Goal: Information Seeking & Learning: Learn about a topic

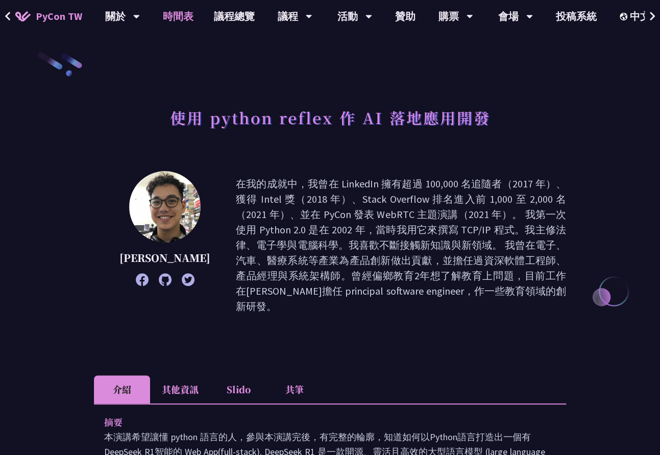
click at [179, 22] on link "時間表" at bounding box center [178, 16] width 51 height 33
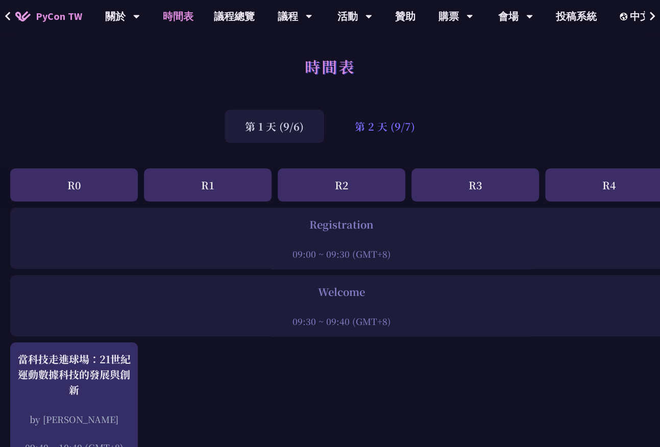
click at [369, 132] on div "第 2 天 (9/7)" at bounding box center [384, 126] width 101 height 33
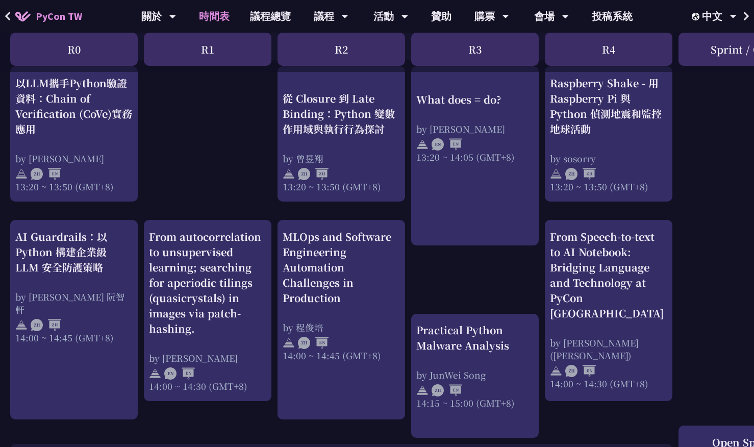
scroll to position [867, 0]
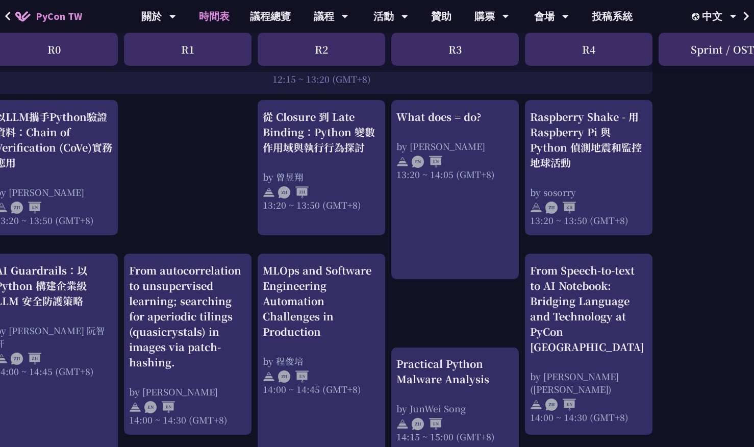
drag, startPoint x: 722, startPoint y: 152, endPoint x: 748, endPoint y: 155, distance: 26.2
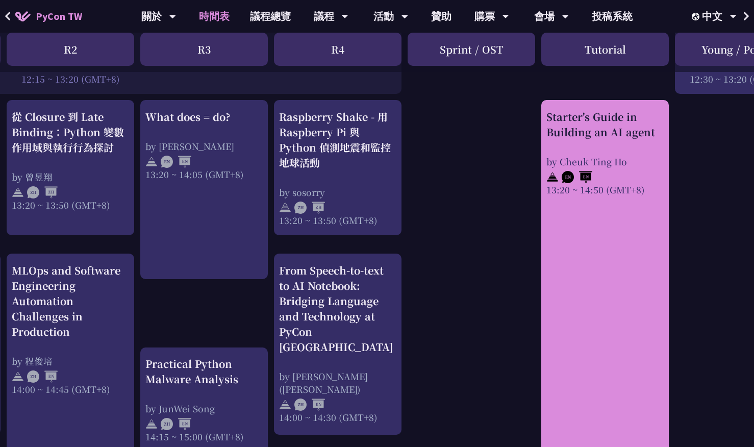
drag, startPoint x: 676, startPoint y: 153, endPoint x: 750, endPoint y: 154, distance: 74.0
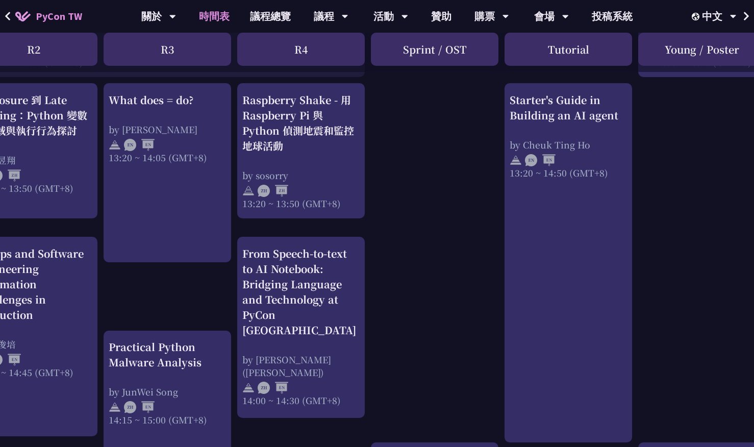
scroll to position [867, 308]
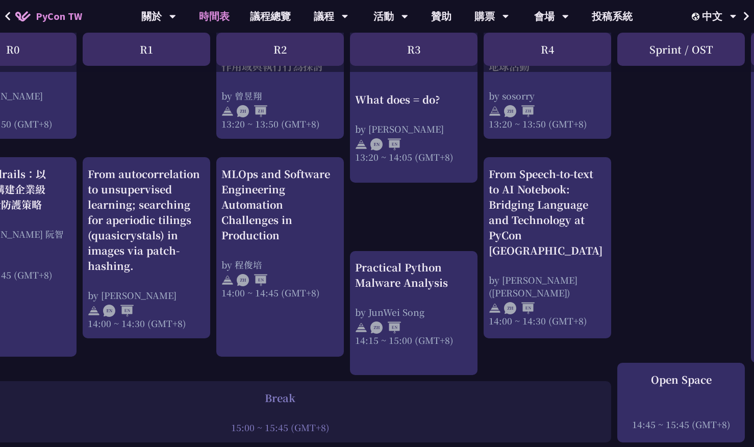
drag, startPoint x: 443, startPoint y: 206, endPoint x: 406, endPoint y: 226, distance: 42.0
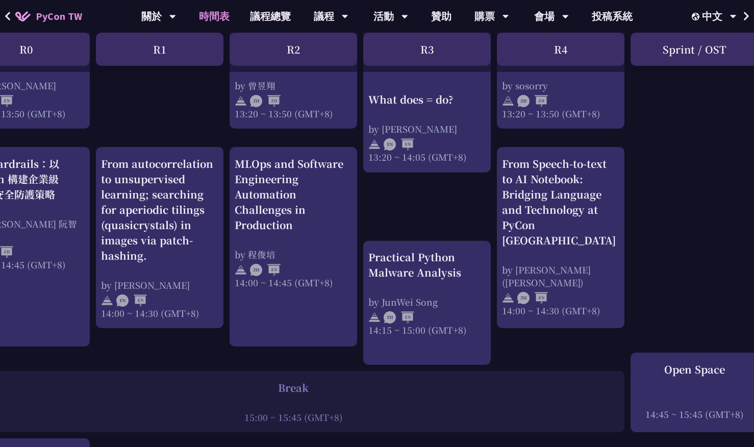
click at [446, 205] on div "print("Hello World")，然後呢？ by [PERSON_NAME] 10:50 ~ 11:35 (GMT+8) What does = do…" at bounding box center [494, 22] width 1084 height 1576
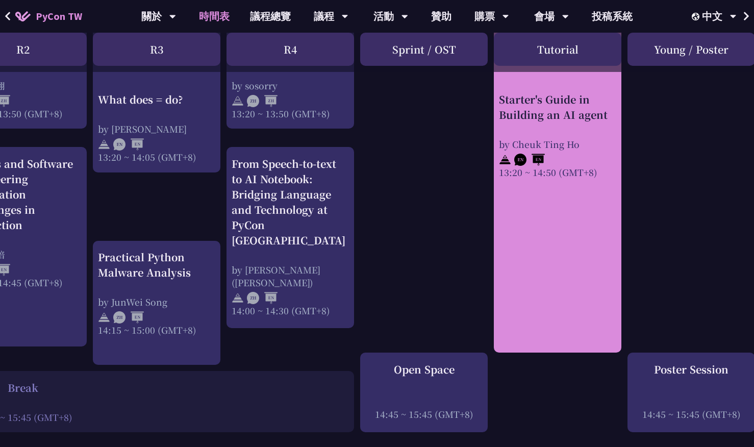
drag, startPoint x: 451, startPoint y: 206, endPoint x: 561, endPoint y: 214, distance: 110.0
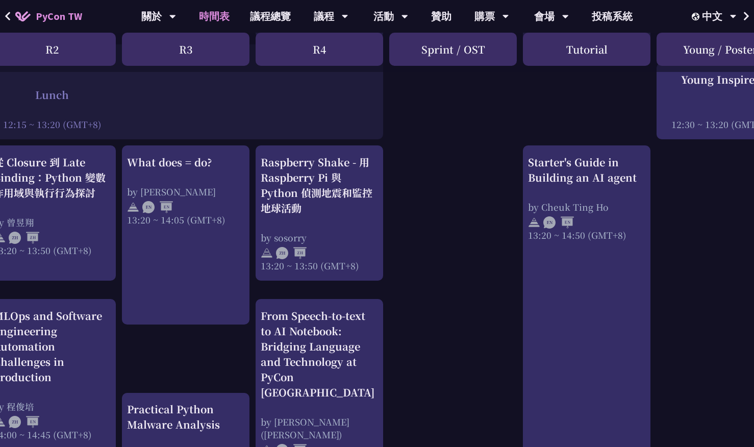
scroll to position [824, 106]
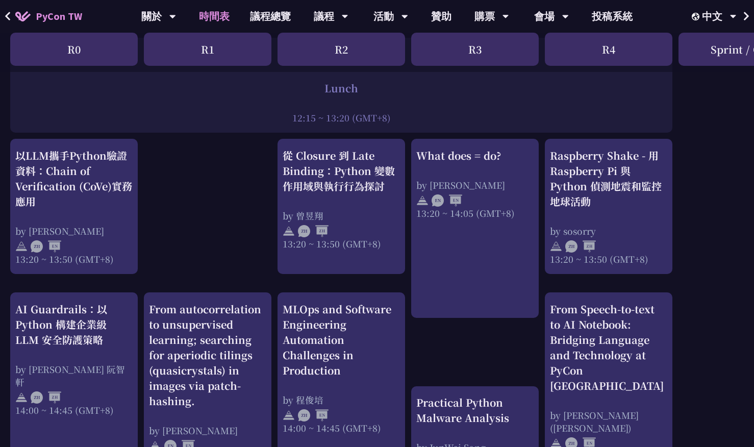
drag, startPoint x: 405, startPoint y: 205, endPoint x: 250, endPoint y: 214, distance: 155.4
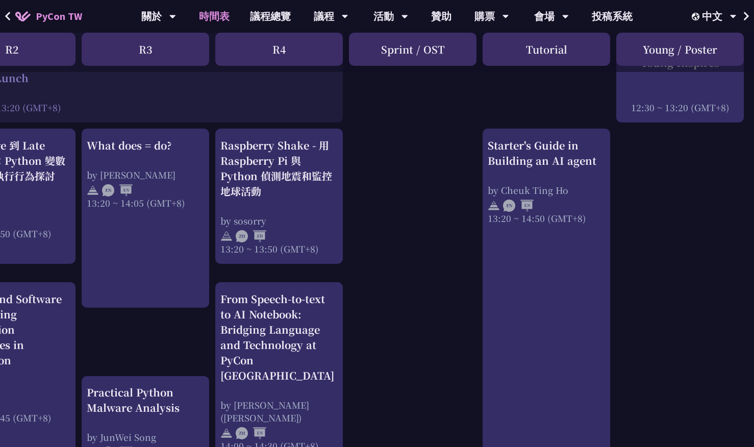
drag, startPoint x: 252, startPoint y: 211, endPoint x: 389, endPoint y: 227, distance: 137.6
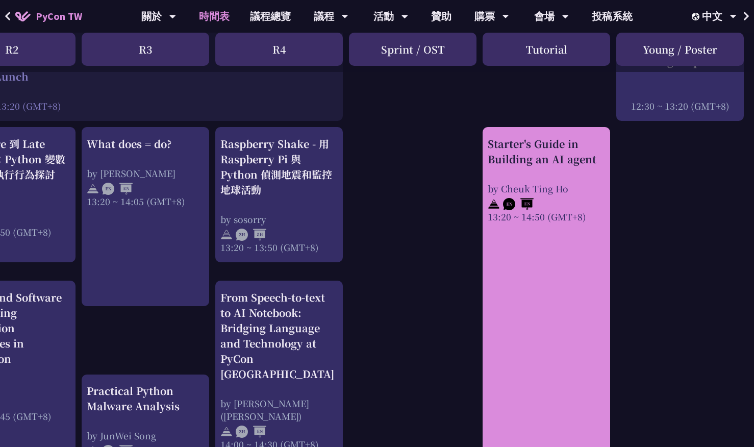
click at [542, 208] on div at bounding box center [546, 202] width 117 height 15
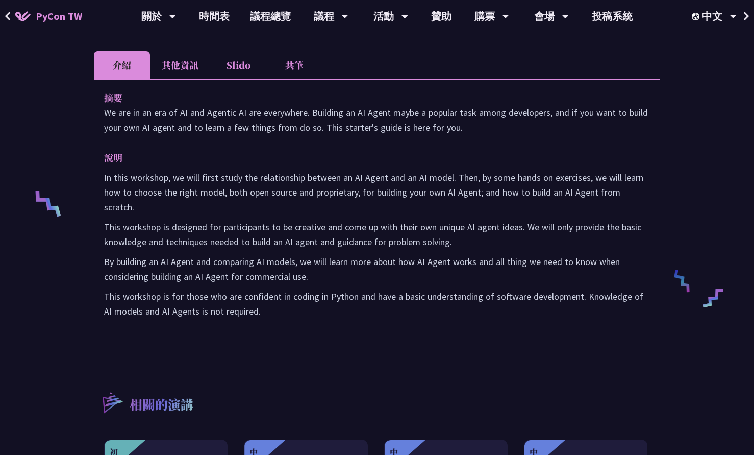
scroll to position [306, 0]
click at [162, 48] on div "Starter's Guide in Building an AI agent [PERSON_NAME] After having a career as …" at bounding box center [377, 206] width 566 height 922
click at [173, 68] on li "其他資訊" at bounding box center [180, 65] width 60 height 28
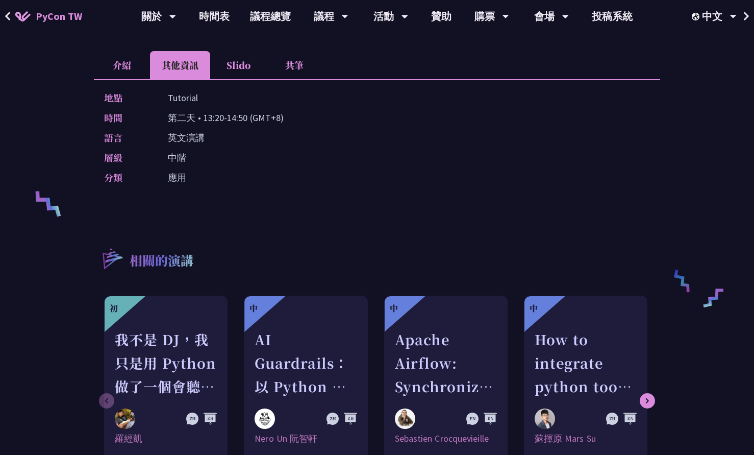
click at [228, 64] on li "Slido" at bounding box center [238, 65] width 56 height 28
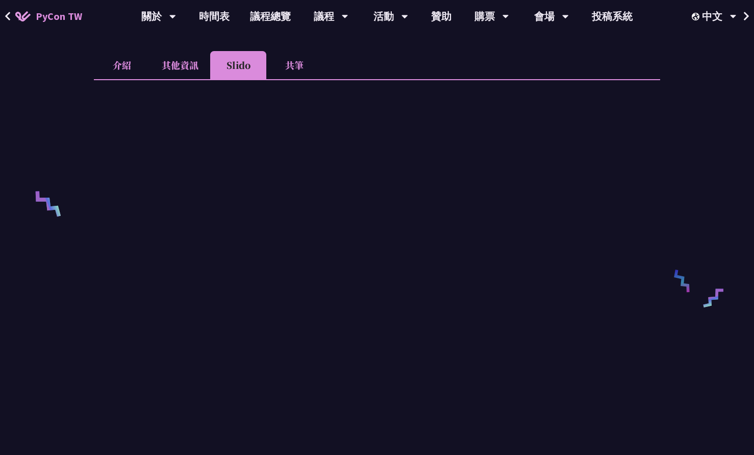
click at [284, 64] on li "共筆" at bounding box center [294, 65] width 56 height 28
click at [241, 67] on li "Slido" at bounding box center [238, 65] width 56 height 28
click at [286, 65] on li "共筆" at bounding box center [294, 65] width 56 height 28
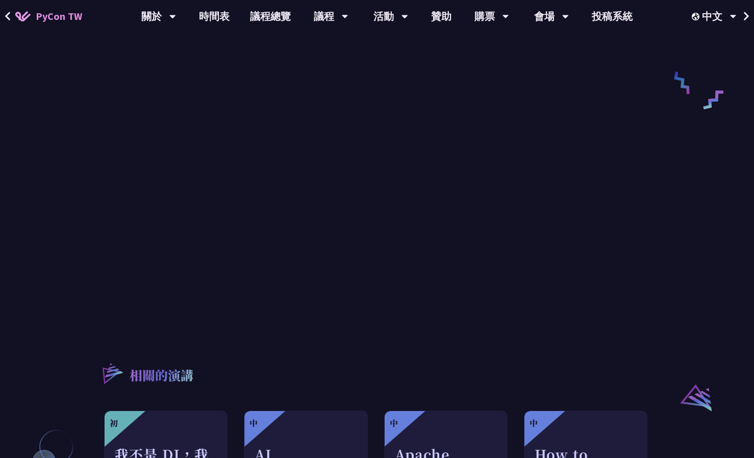
scroll to position [357, 0]
